Goal: Information Seeking & Learning: Compare options

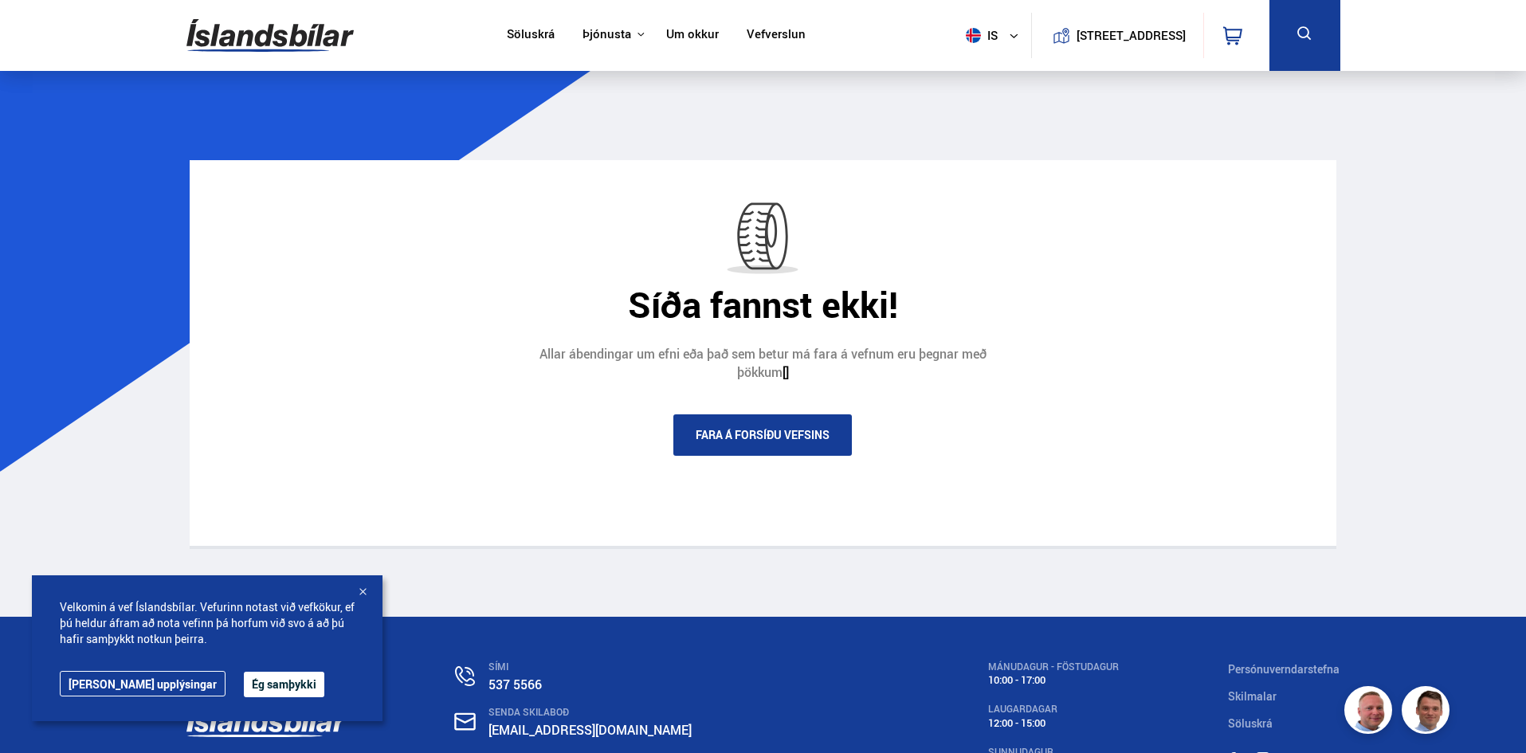
click at [528, 34] on link "Söluskrá" at bounding box center [531, 35] width 48 height 17
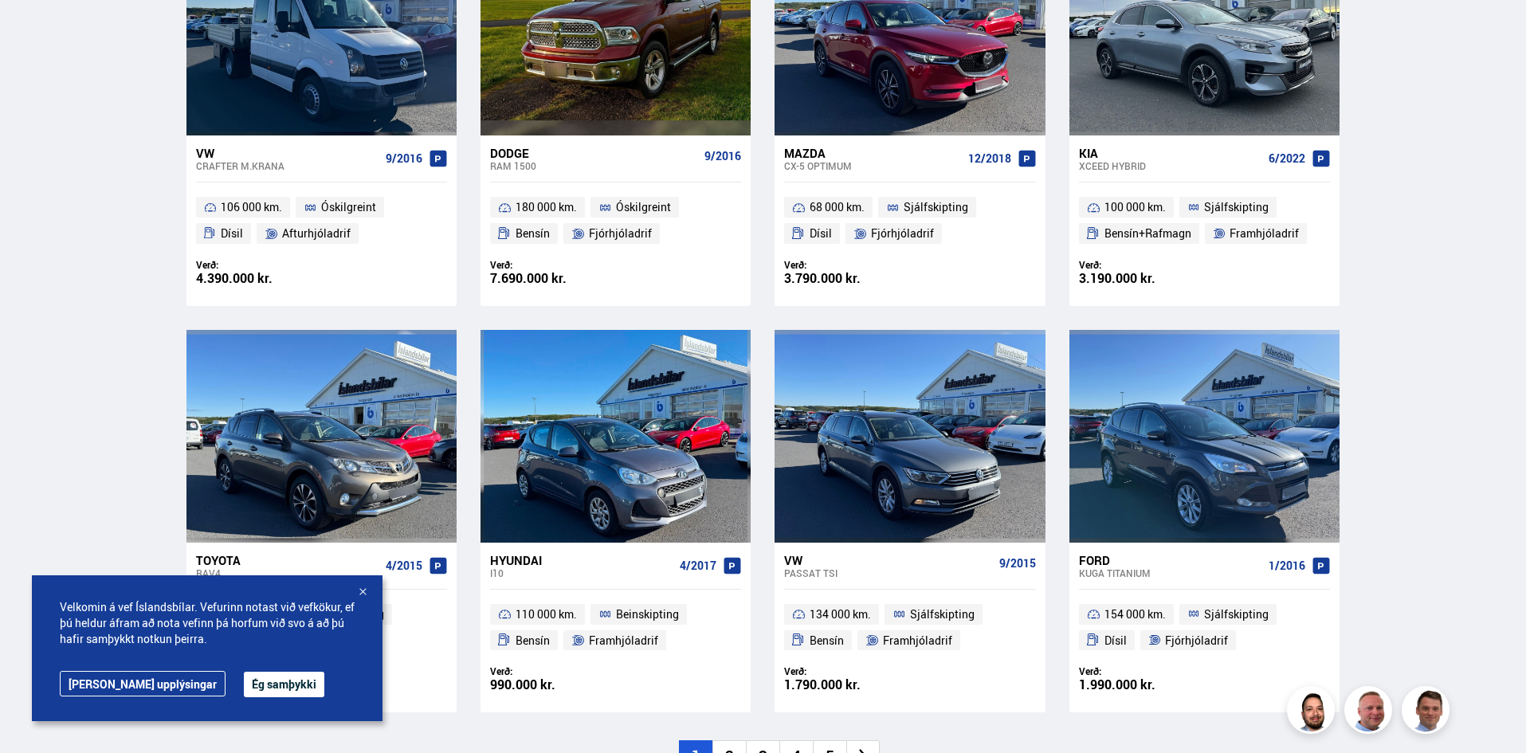
scroll to position [2391, 0]
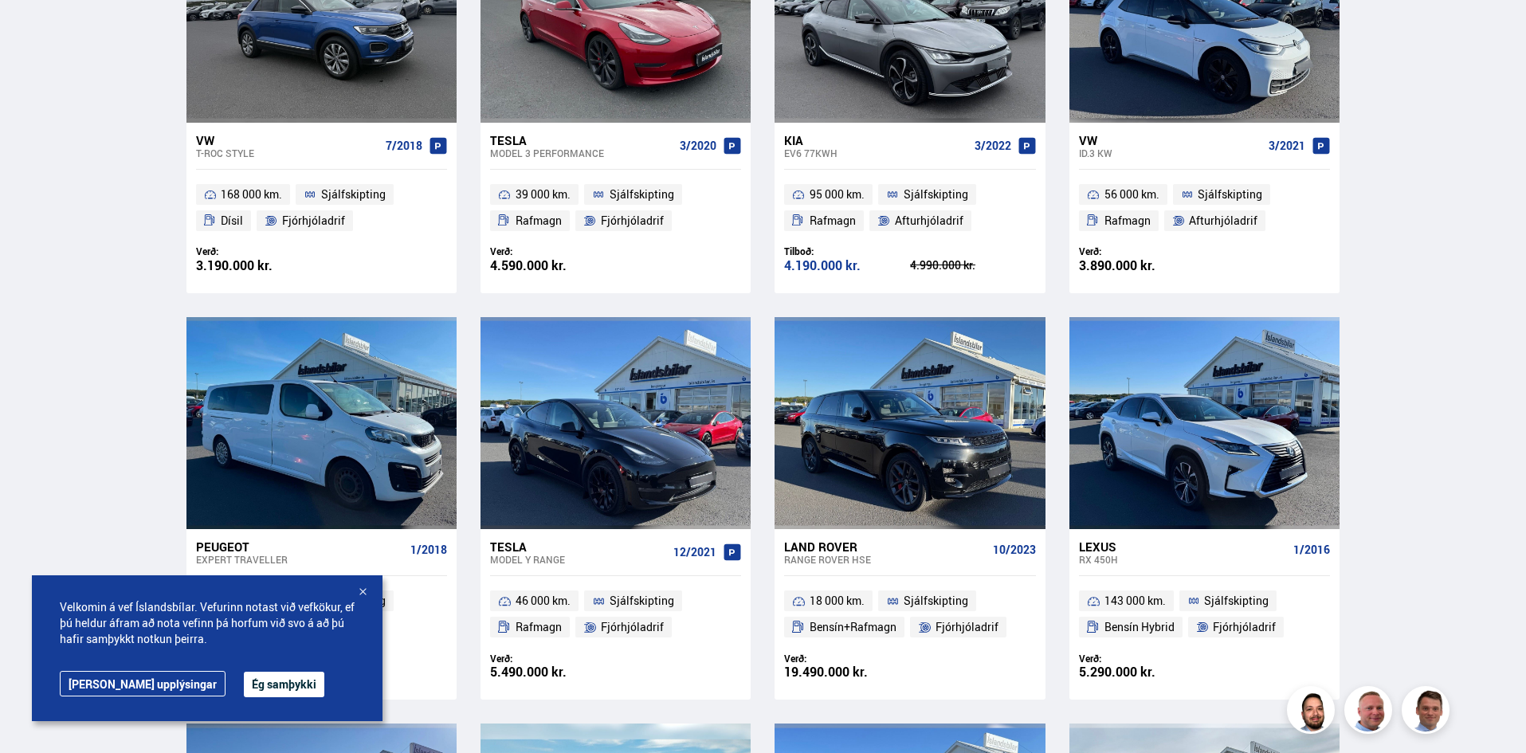
scroll to position [0, 0]
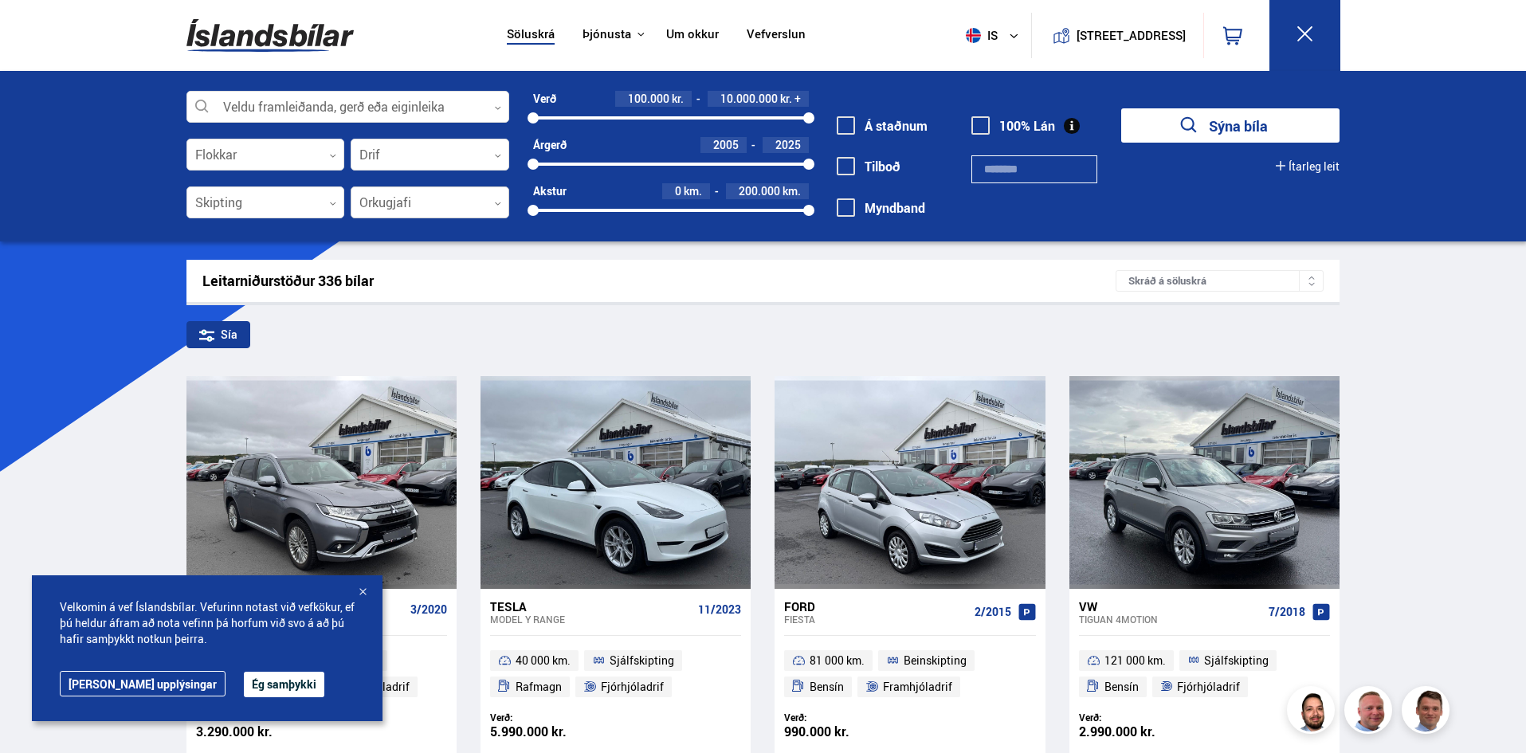
click at [405, 199] on div at bounding box center [430, 203] width 159 height 32
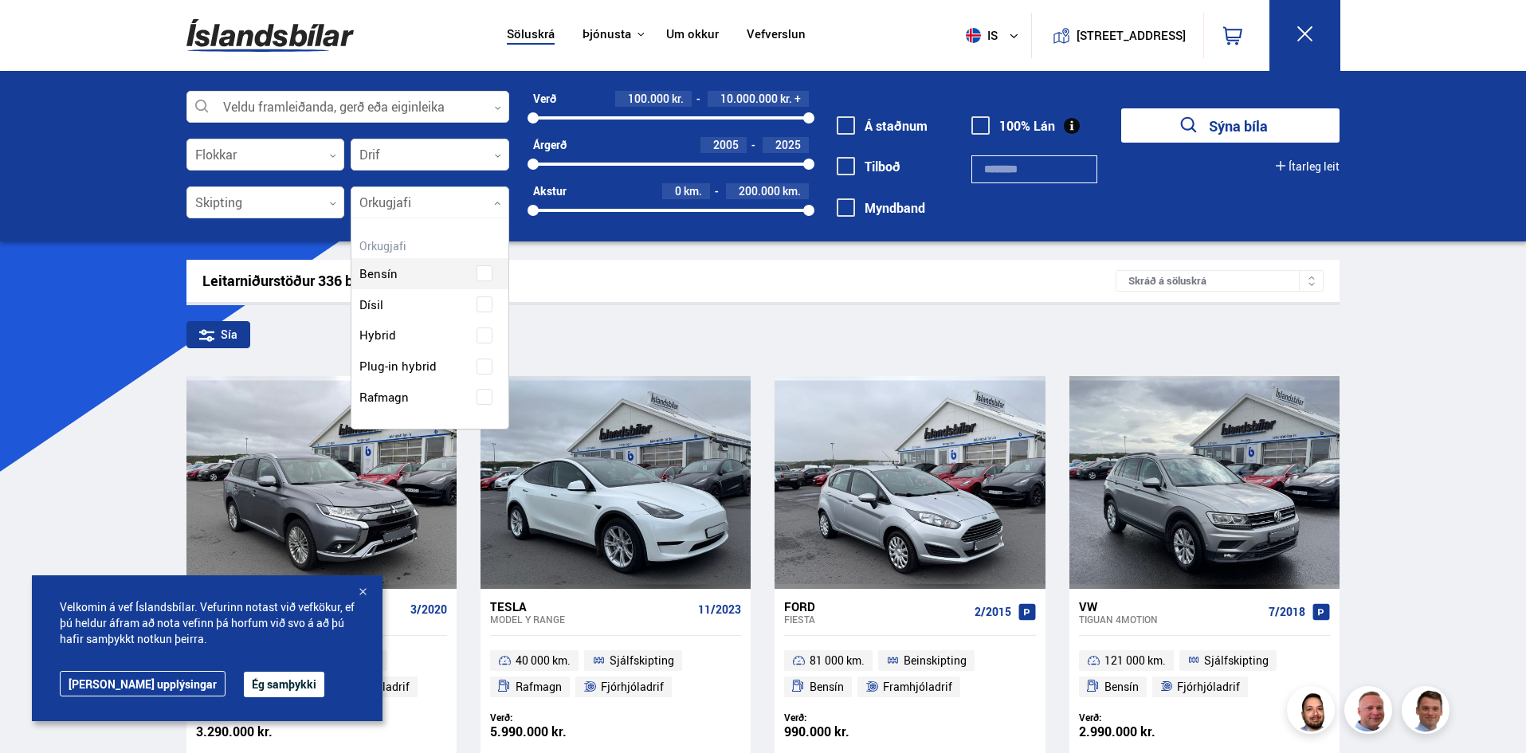
scroll to position [210, 156]
click at [488, 397] on div "Bensín Dísil Hybrid Plug-in hybrid Rafmagn" at bounding box center [429, 323] width 157 height 179
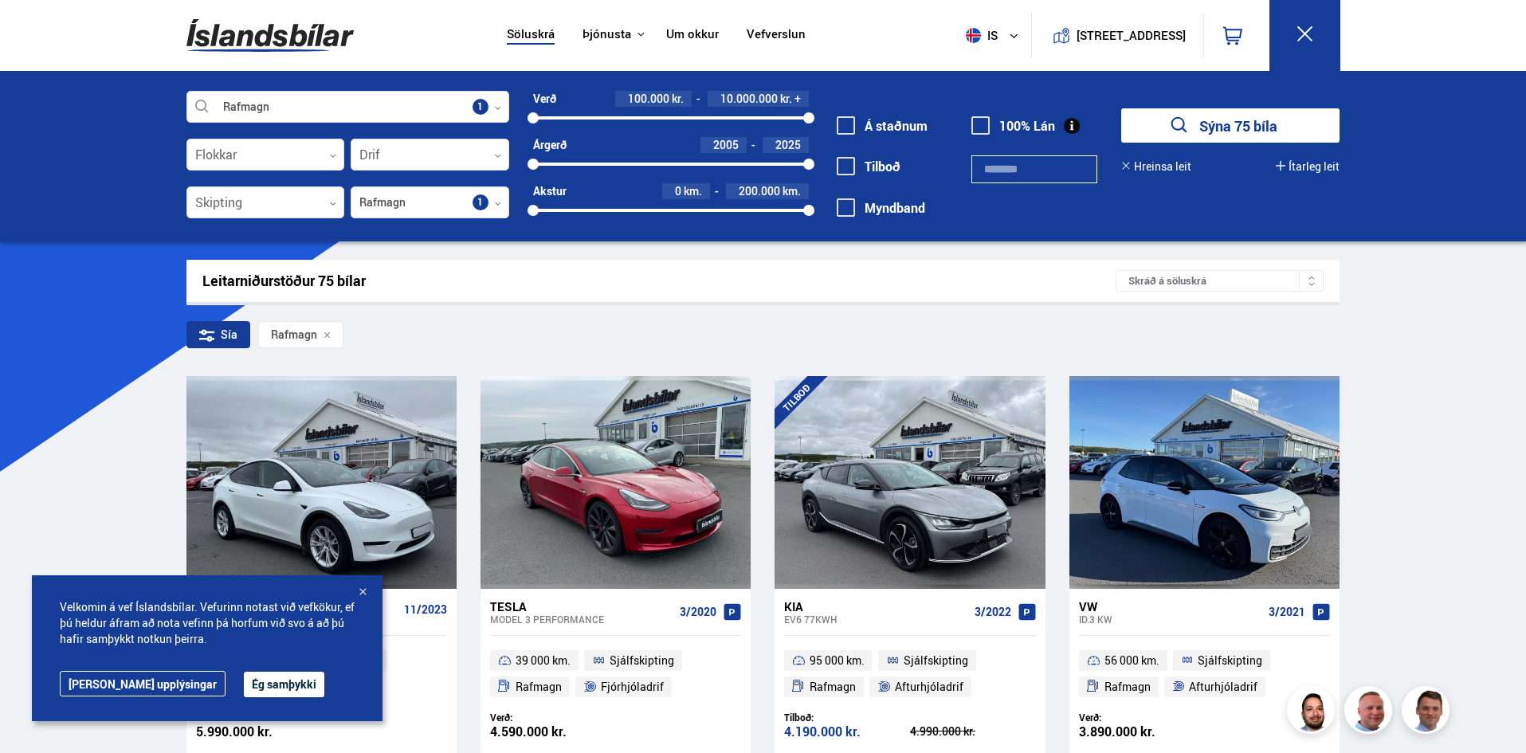
click at [279, 284] on div "Leitarniðurstöður 75 bílar" at bounding box center [659, 281] width 914 height 17
click at [1185, 124] on icon "submit" at bounding box center [1179, 125] width 23 height 23
click at [227, 335] on div "Sía" at bounding box center [218, 334] width 64 height 27
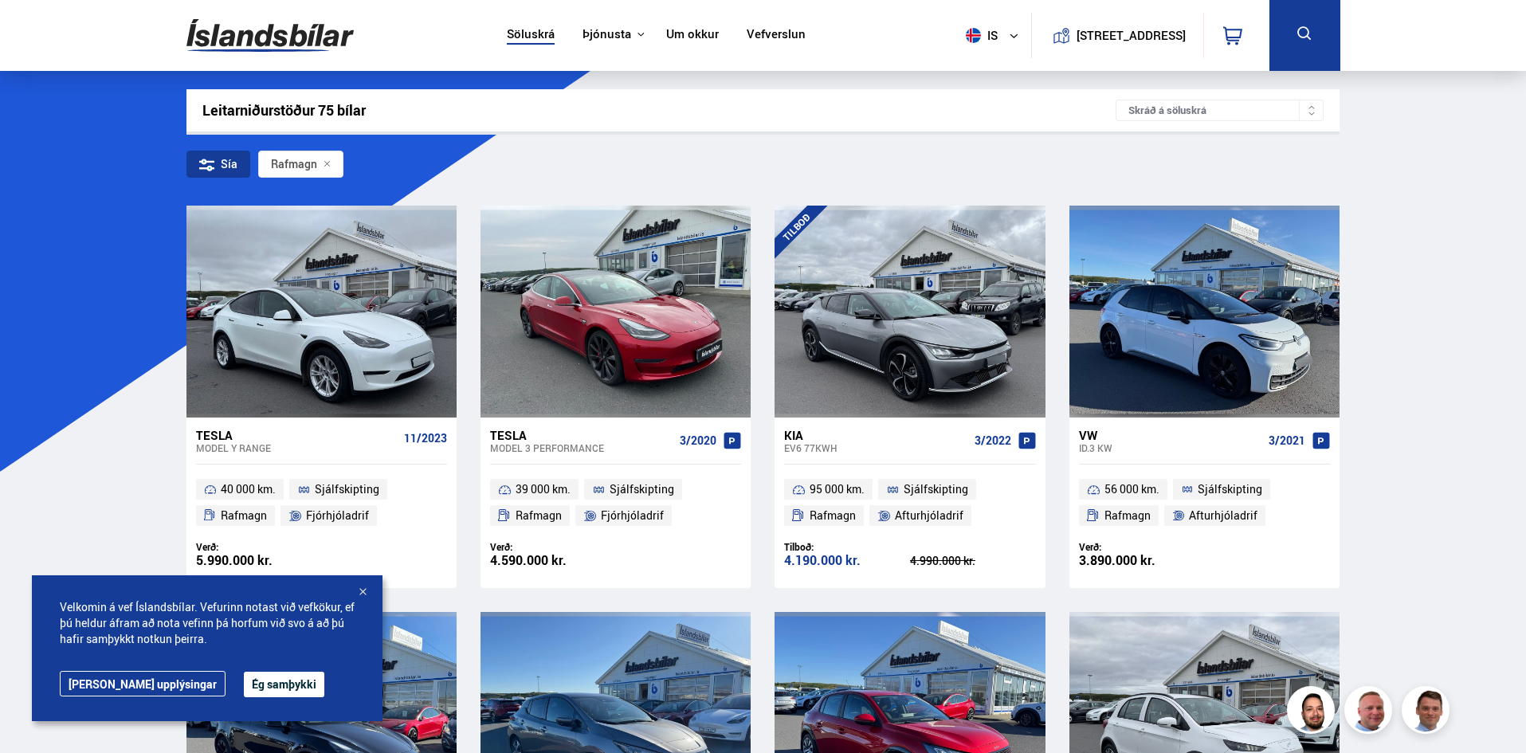
click at [217, 156] on div "Sía" at bounding box center [218, 164] width 64 height 27
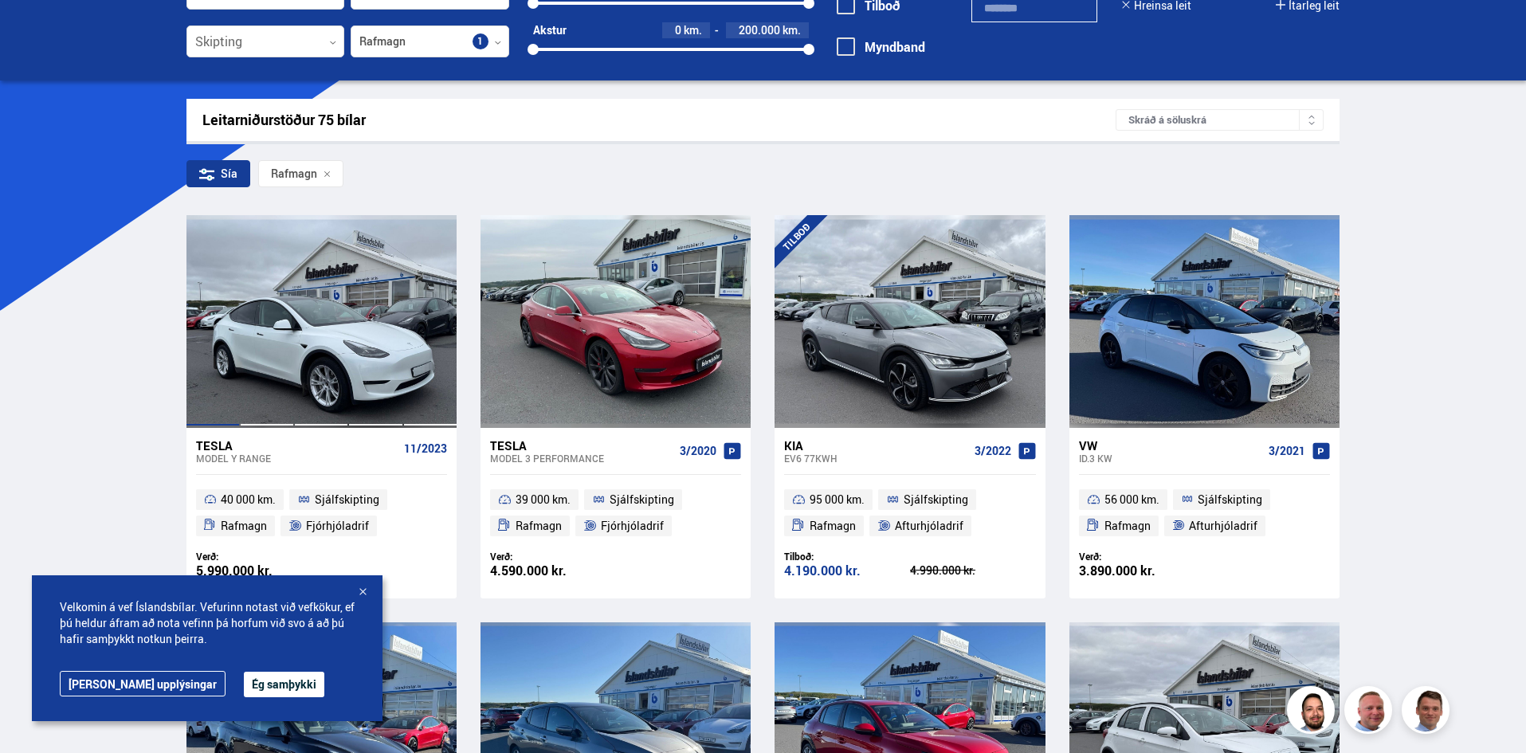
scroll to position [239, 0]
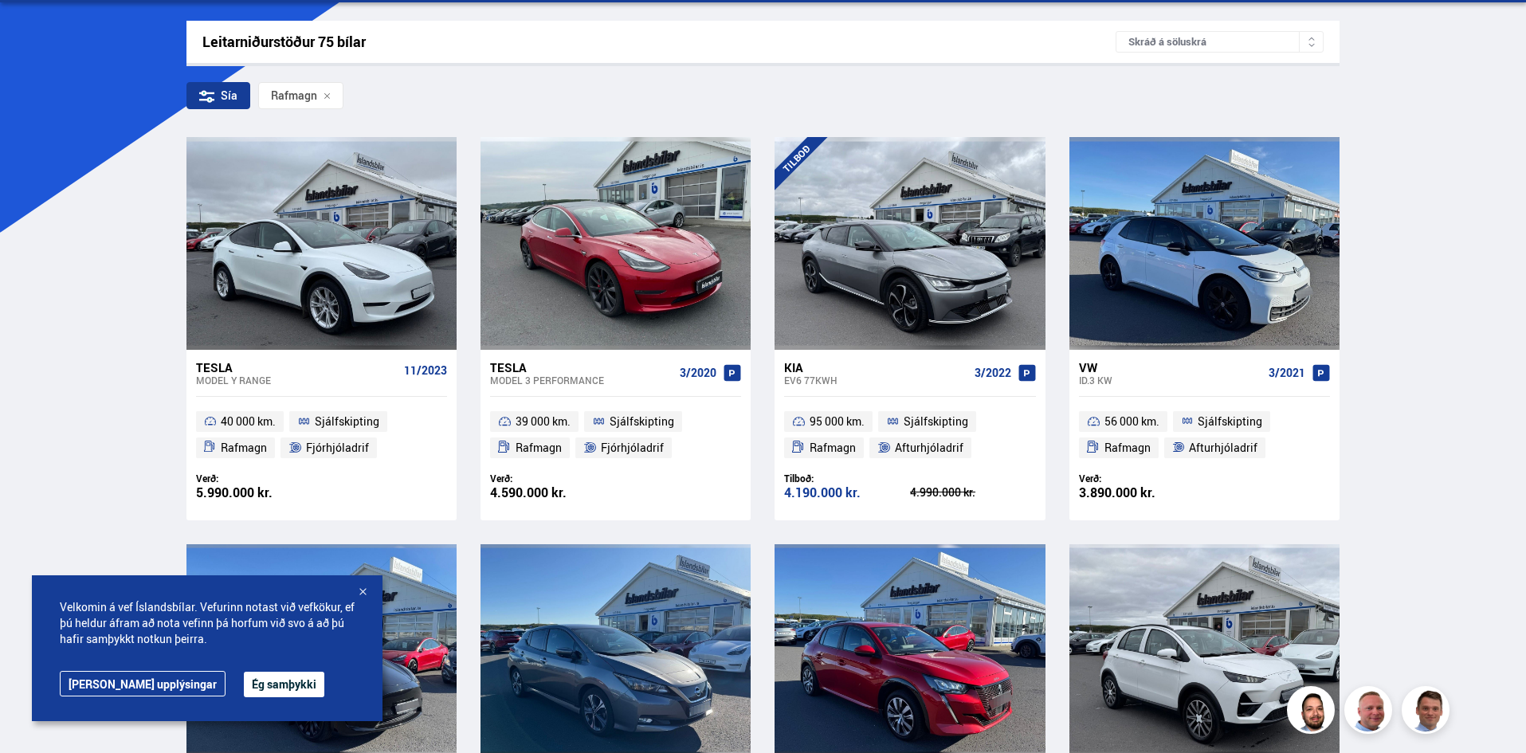
click at [224, 96] on div "Sía" at bounding box center [218, 95] width 64 height 27
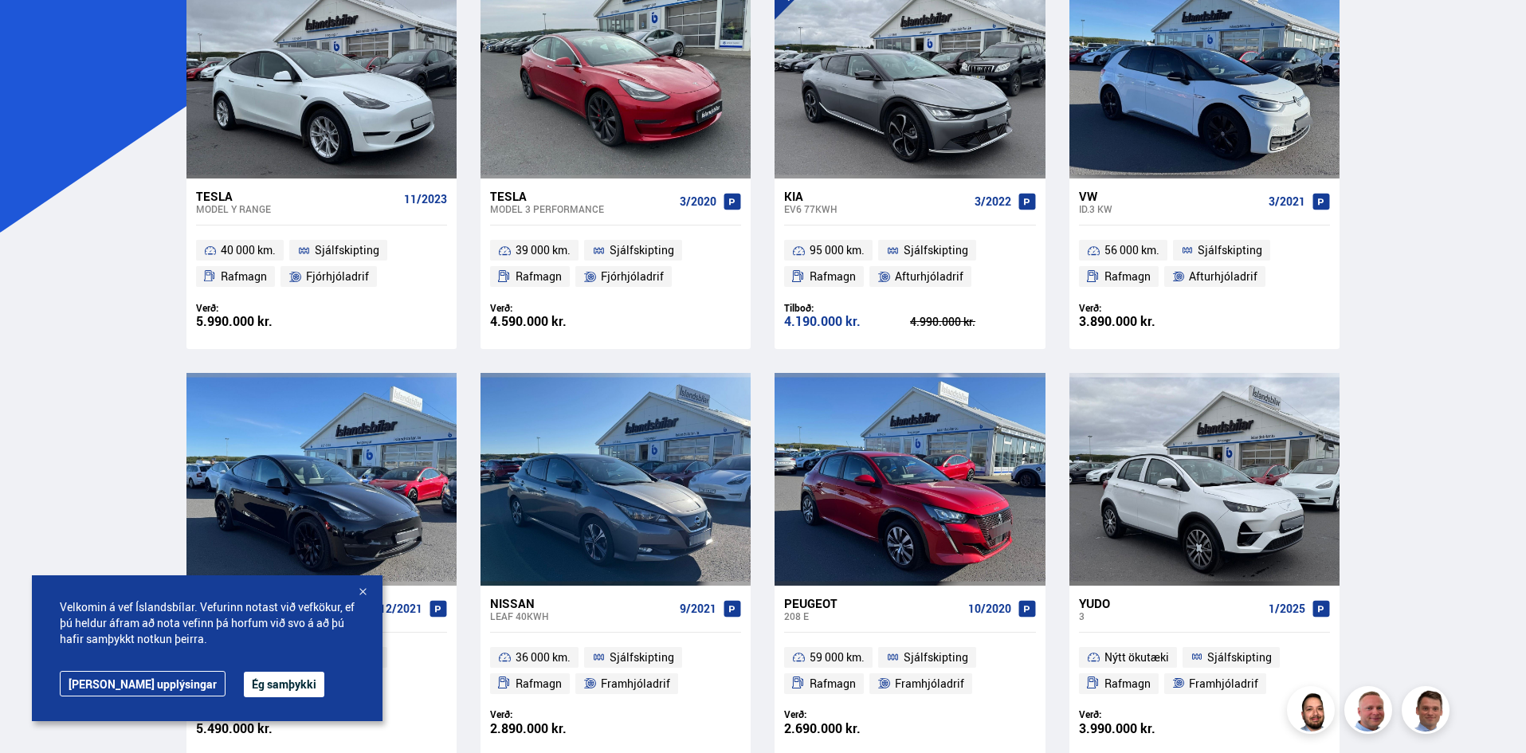
scroll to position [0, 0]
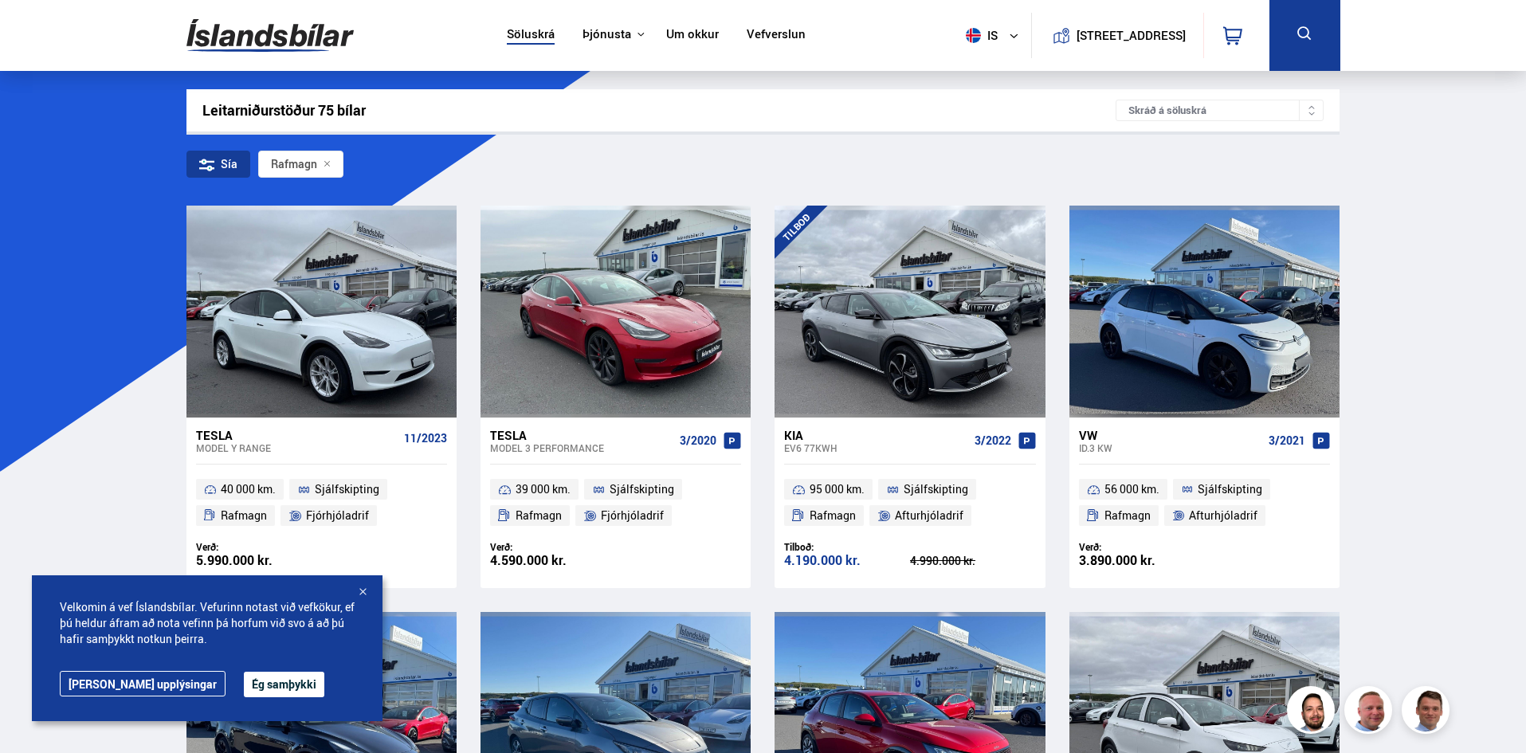
click at [231, 163] on div "Sía" at bounding box center [218, 164] width 64 height 27
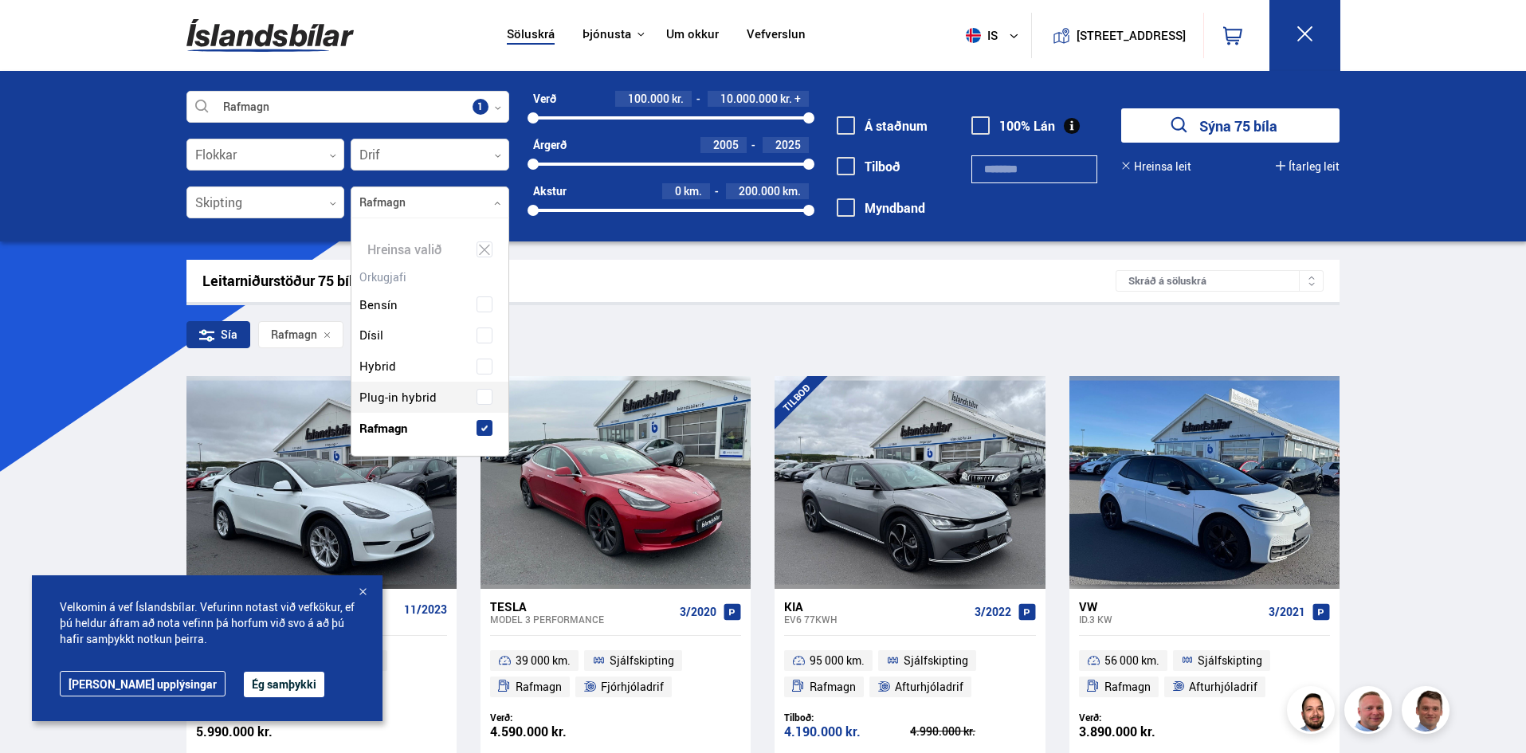
click at [485, 199] on div at bounding box center [430, 203] width 159 height 32
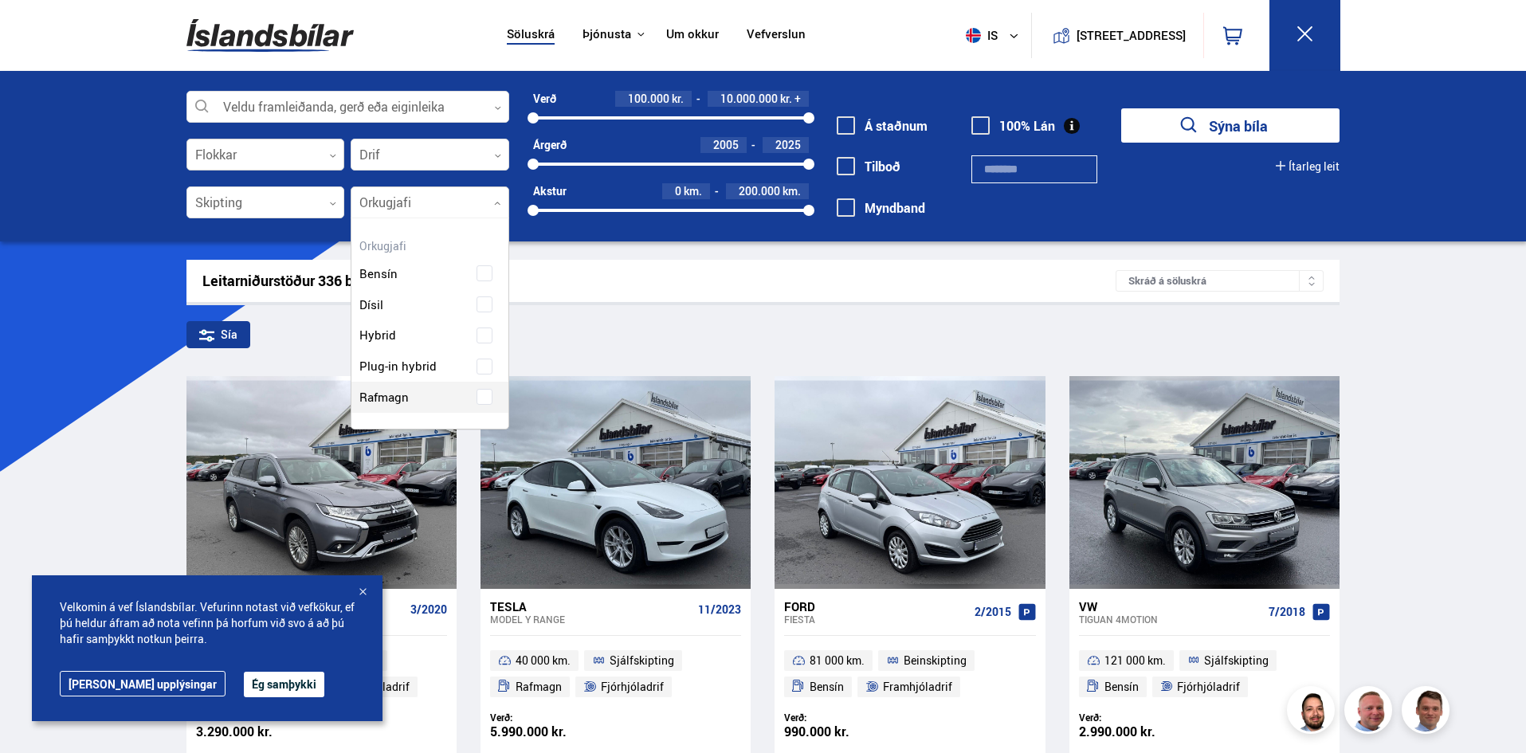
click at [269, 152] on div at bounding box center [265, 155] width 159 height 32
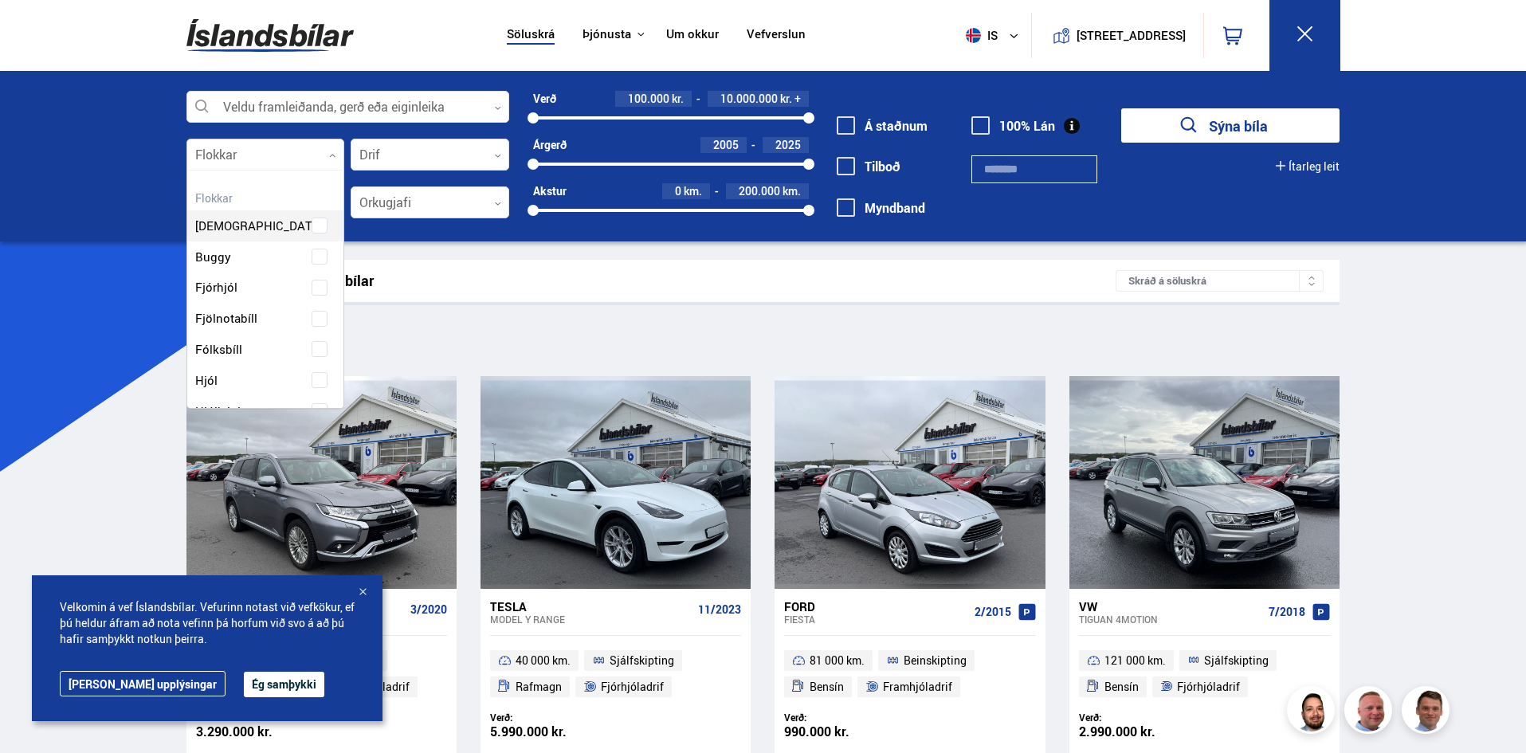
scroll to position [80, 0]
click at [319, 390] on span at bounding box center [319, 393] width 6 height 6
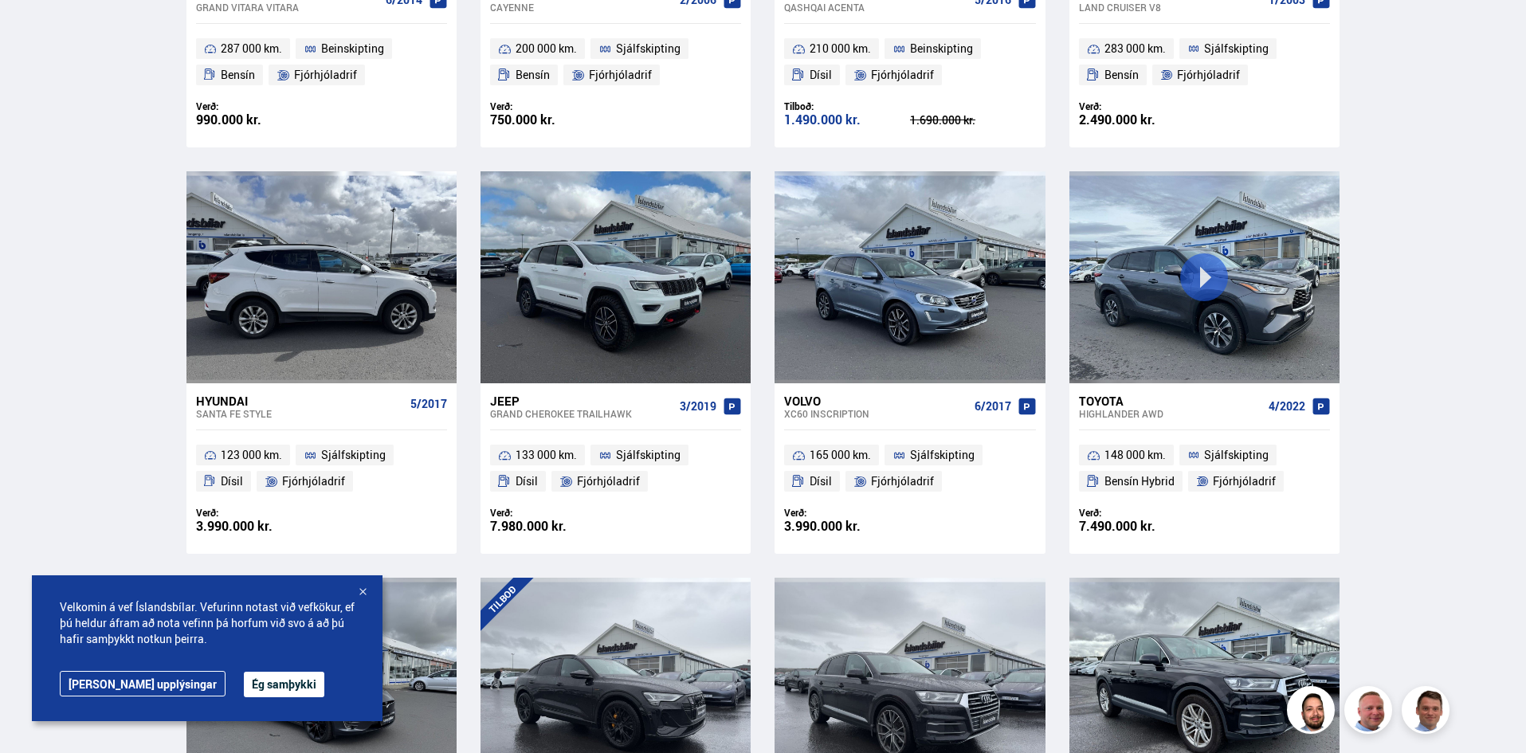
scroll to position [2231, 0]
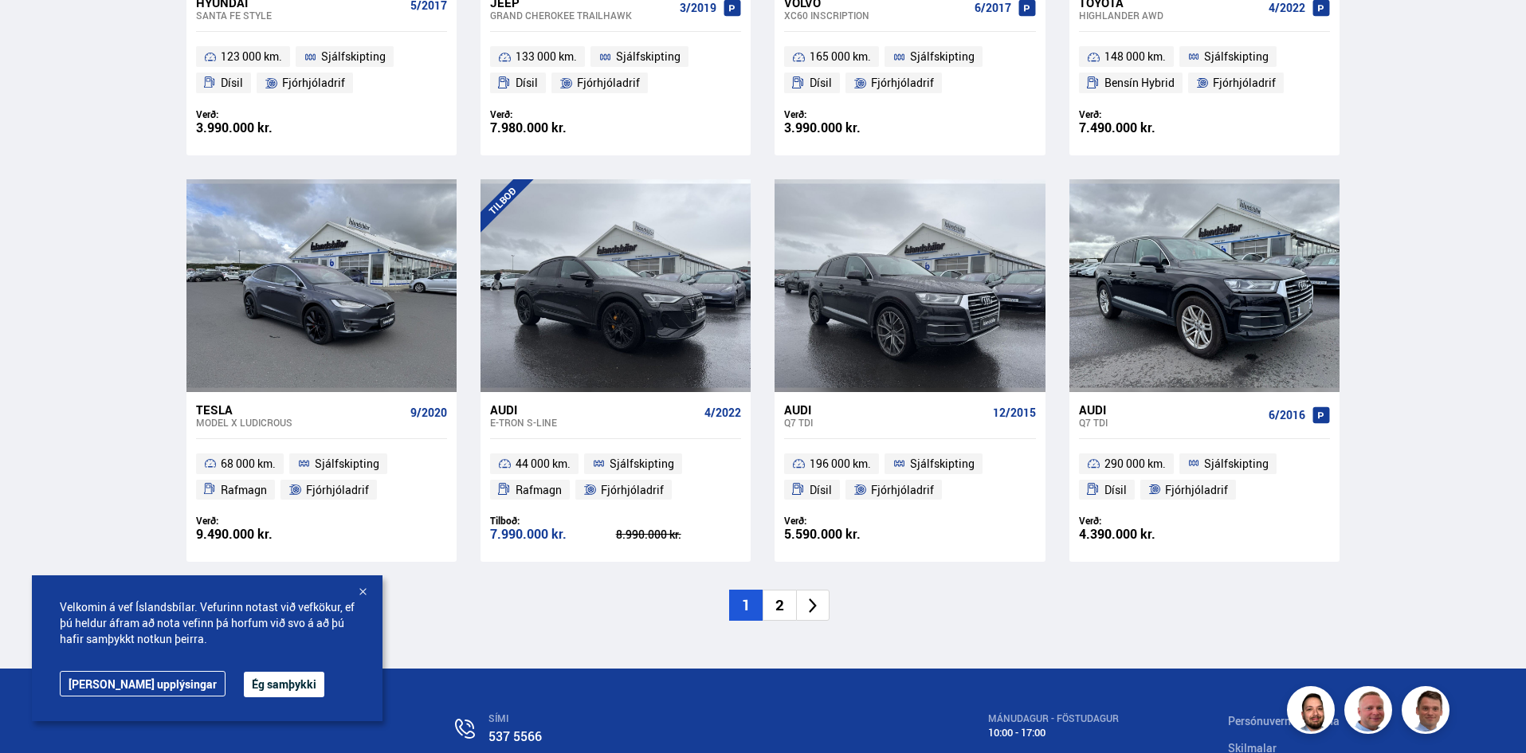
click at [821, 602] on icon at bounding box center [813, 606] width 18 height 18
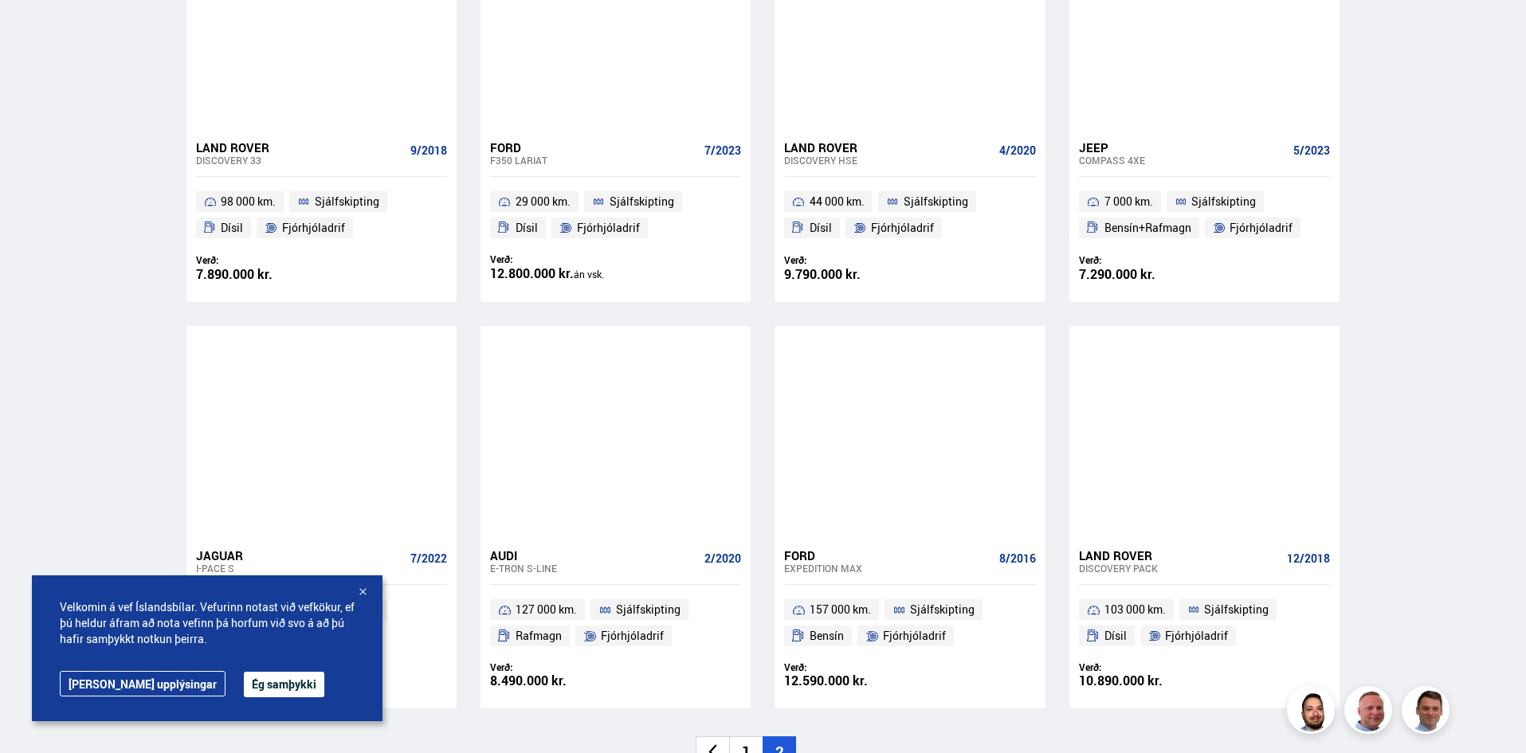
scroll to position [1275, 0]
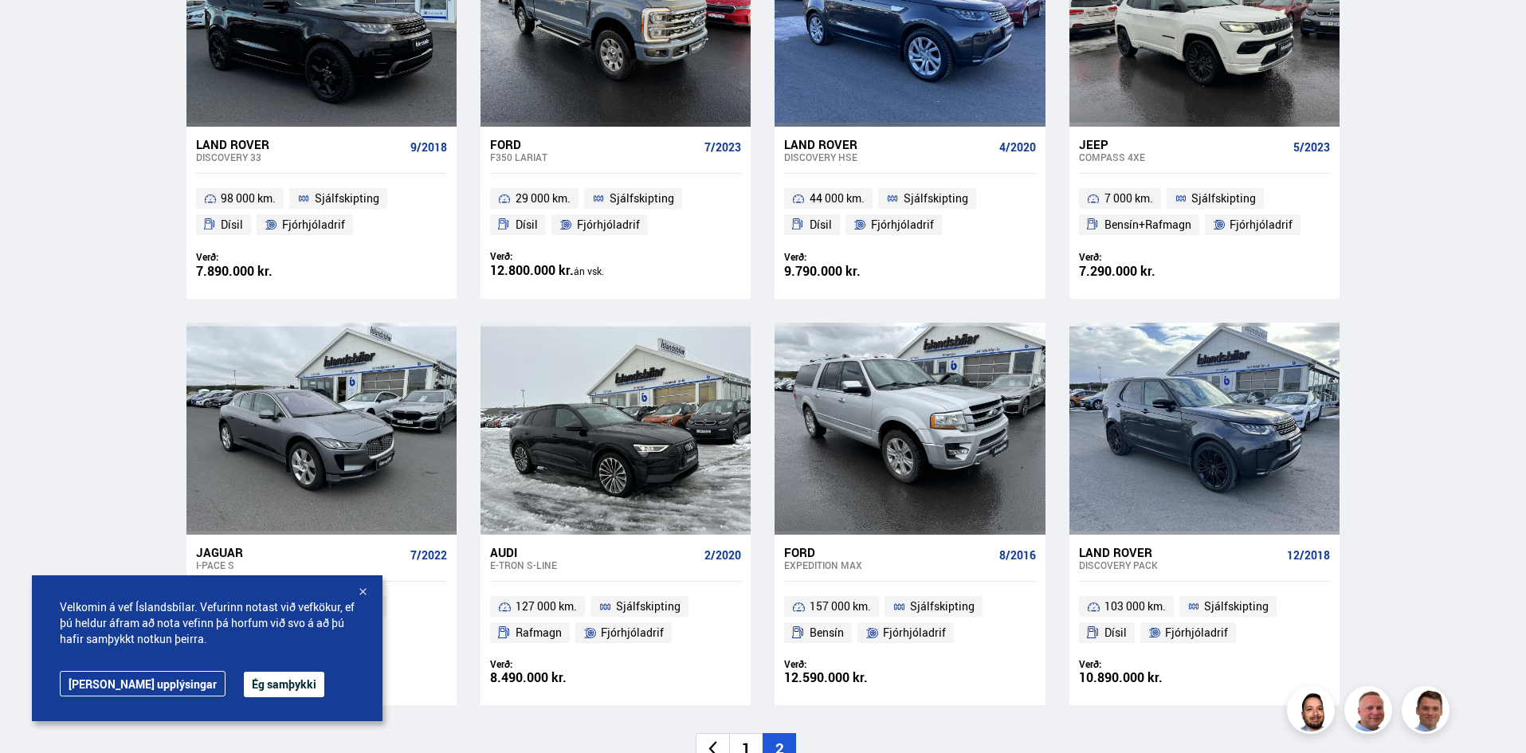
drag, startPoint x: 1522, startPoint y: 437, endPoint x: 1501, endPoint y: 273, distance: 164.8
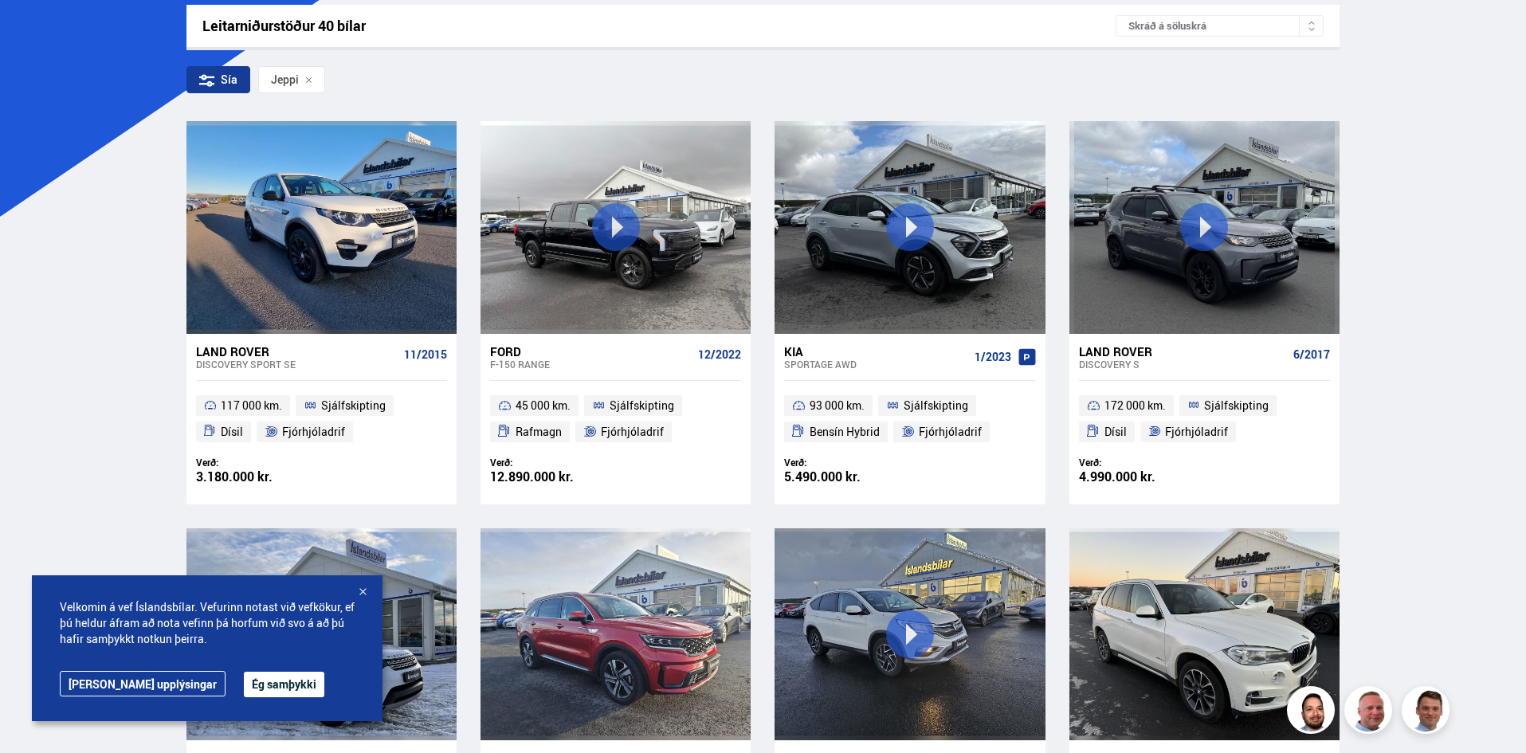
scroll to position [0, 0]
